Goal: Communication & Community: Connect with others

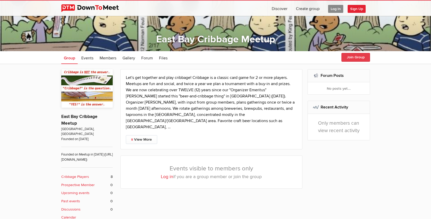
scroll to position [71, 0]
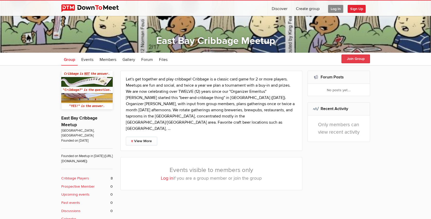
click at [350, 59] on button "Join Group" at bounding box center [356, 59] width 29 height 9
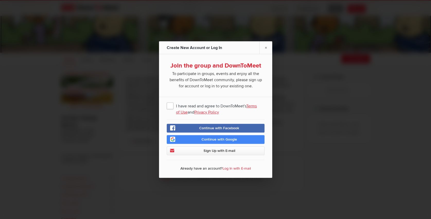
click at [171, 105] on span "I have read and agree to DownToMeet's Terms of Use and Privacy Policy" at bounding box center [216, 105] width 98 height 9
click at [0, 0] on input "I have read and agree to DownToMeet's Terms of Use and Privacy Policy" at bounding box center [0, 0] width 0 height 0
click at [213, 150] on span "Sign Up with E-mail" at bounding box center [219, 151] width 32 height 4
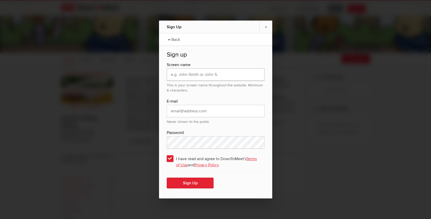
click at [184, 73] on input "text" at bounding box center [216, 74] width 98 height 12
type input "[PERSON_NAME]"
click at [184, 115] on input "email" at bounding box center [216, 111] width 98 height 12
type input "[EMAIL_ADDRESS][DOMAIN_NAME]"
click at [193, 184] on button "Sign Up" at bounding box center [190, 183] width 47 height 11
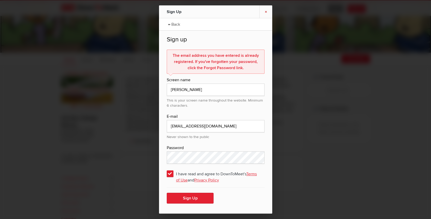
click at [265, 12] on link "×" at bounding box center [265, 11] width 13 height 13
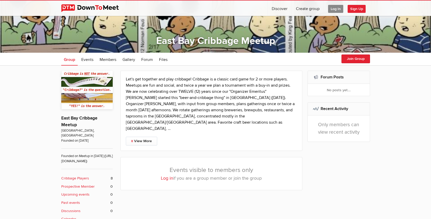
click at [337, 7] on span "Log In" at bounding box center [335, 9] width 15 height 8
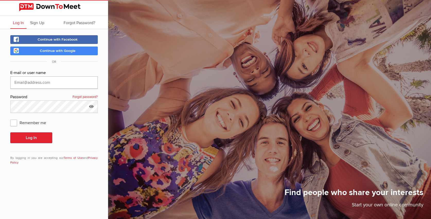
click at [40, 82] on input "text" at bounding box center [54, 82] width 88 height 12
type input "[EMAIL_ADDRESS][DOMAIN_NAME]"
click at [15, 124] on span "Remember me" at bounding box center [30, 122] width 41 height 9
click at [10, 118] on input "Remember me" at bounding box center [10, 118] width 0 height 0
checkbox input "true"
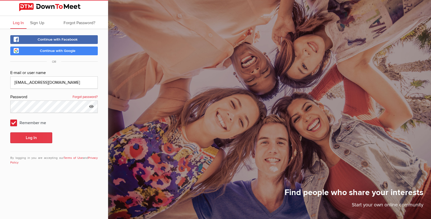
click at [25, 138] on button "Log In" at bounding box center [31, 138] width 42 height 11
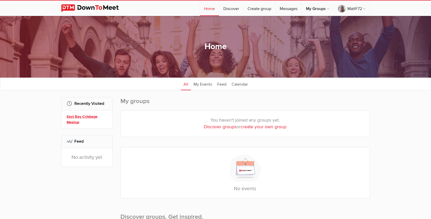
click at [85, 122] on link "East Bay Cribbage Meetup" at bounding box center [88, 119] width 42 height 11
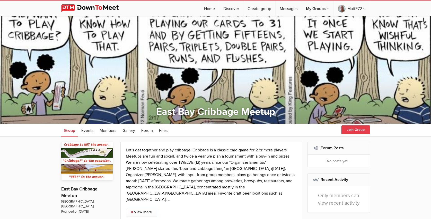
click at [358, 129] on button "Join Group" at bounding box center [356, 130] width 29 height 9
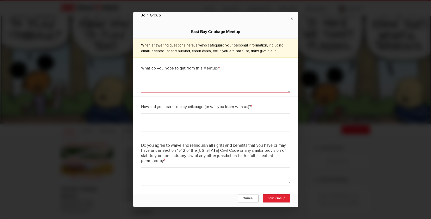
click at [150, 81] on textarea at bounding box center [215, 84] width 149 height 18
type textarea "Looking to rejoin [PERSON_NAME] group"
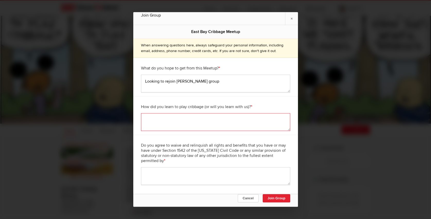
click at [145, 119] on textarea at bounding box center [215, 123] width 149 height 18
type textarea "Been playing for a while"
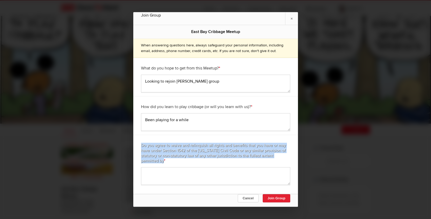
drag, startPoint x: 163, startPoint y: 162, endPoint x: 141, endPoint y: 145, distance: 27.9
click at [141, 145] on div "Do you agree to waive and relinquish all rights and benefits that you have or m…" at bounding box center [215, 153] width 149 height 28
copy div "Do you agree to waive and relinquish all rights and benefits that you have or m…"
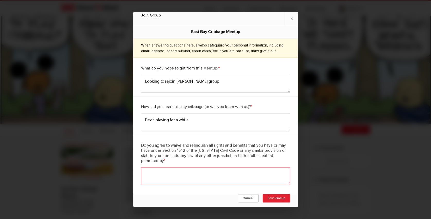
click at [154, 177] on textarea at bounding box center [215, 177] width 149 height 18
type textarea "No"
click at [276, 197] on button "Join Group" at bounding box center [277, 199] width 28 height 8
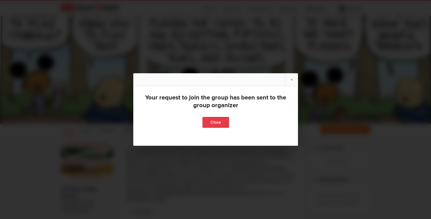
click at [217, 123] on link "Close" at bounding box center [215, 122] width 27 height 11
